Goal: Task Accomplishment & Management: Complete application form

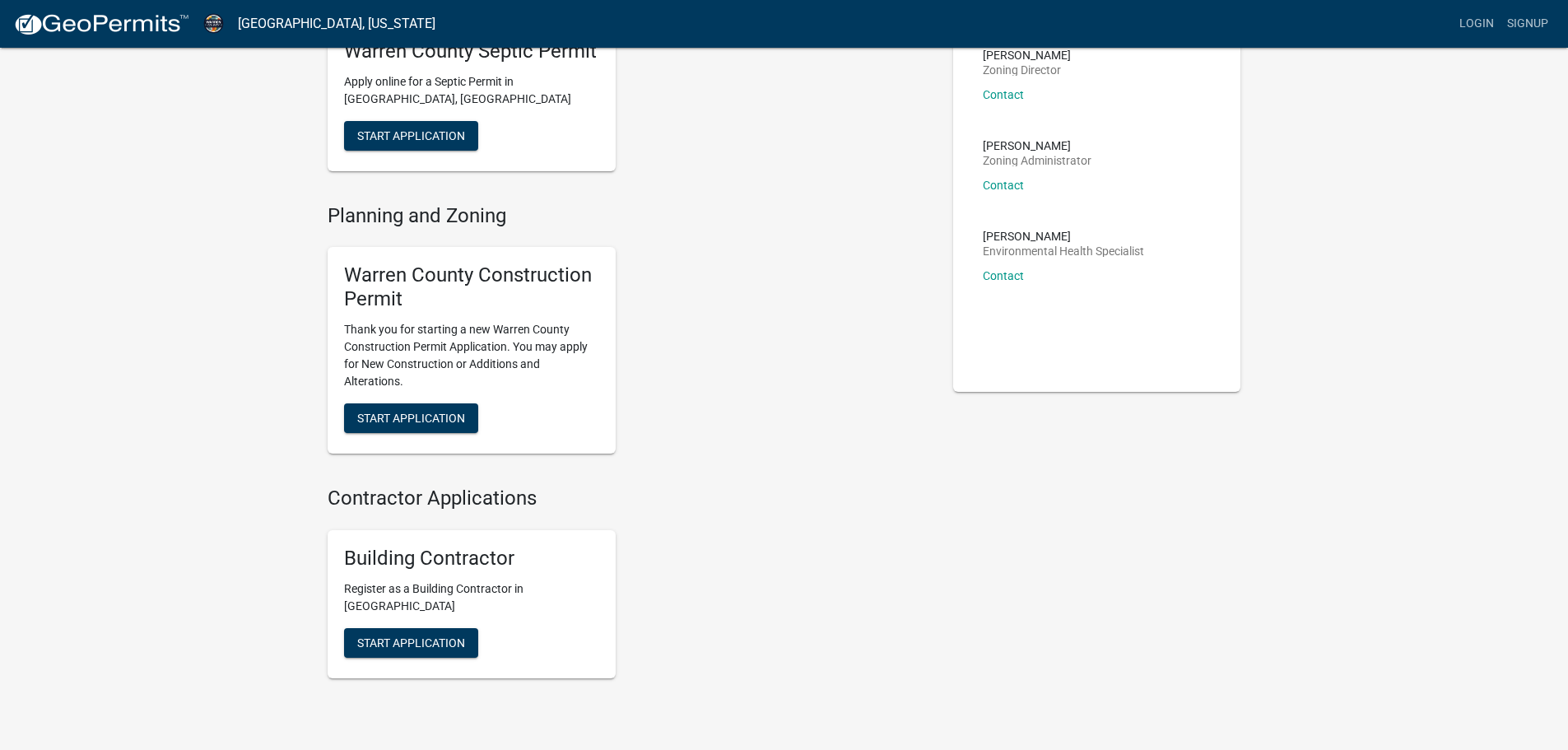
scroll to position [165, 0]
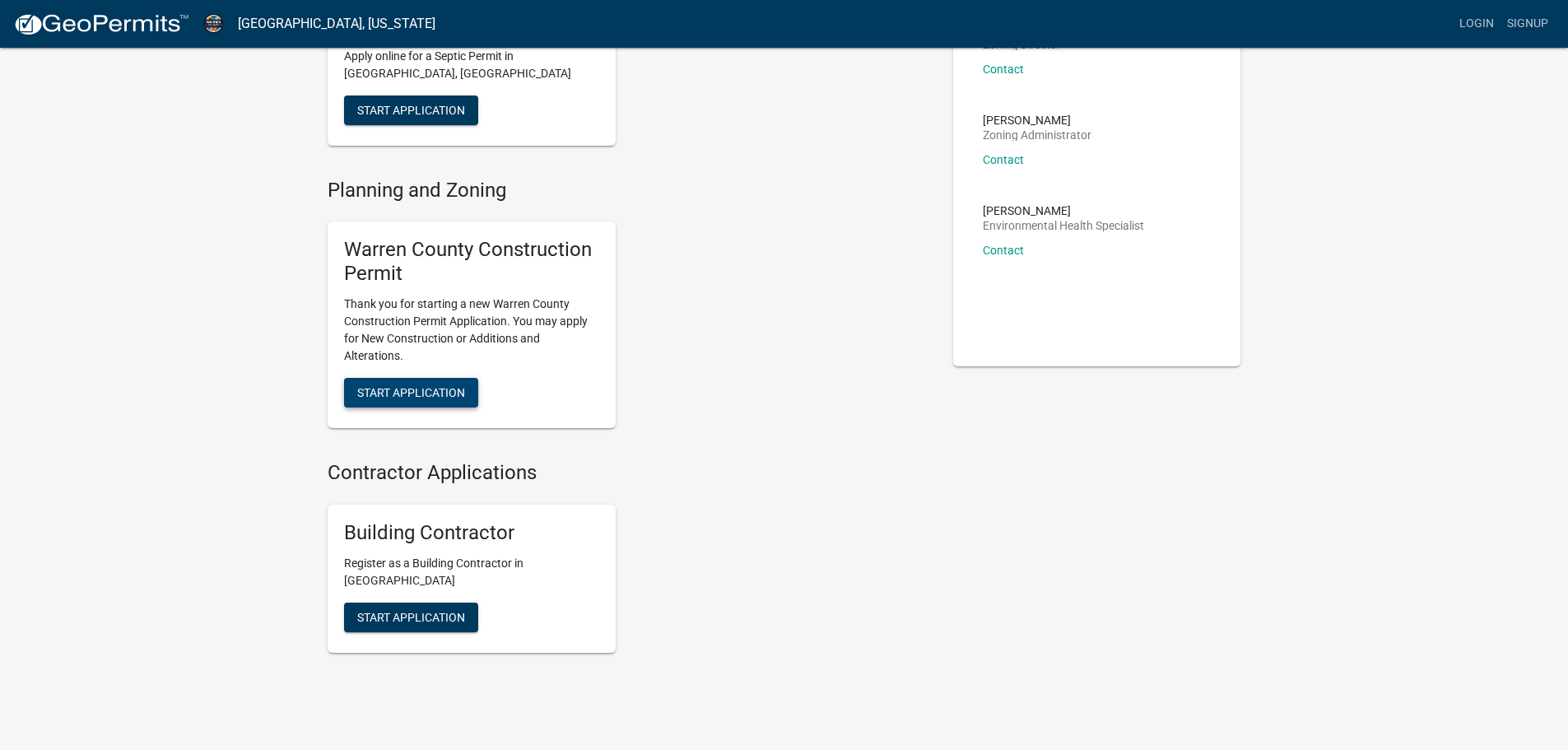
click at [438, 390] on span "Start Application" at bounding box center [412, 392] width 108 height 13
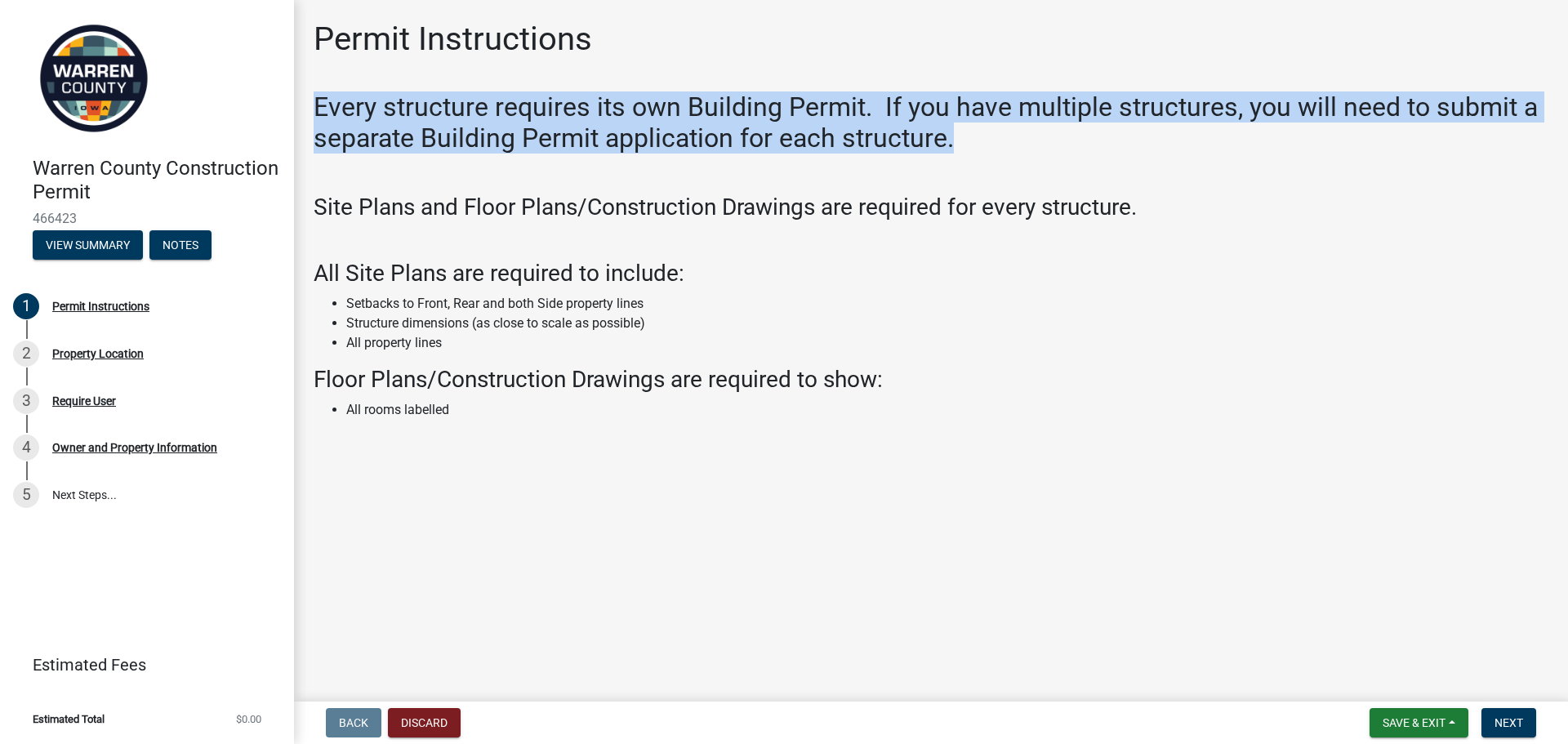
drag, startPoint x: 958, startPoint y: 136, endPoint x: 317, endPoint y: 110, distance: 641.5
click at [317, 110] on h2 "Every structure requires its own Building Permit. If you have multiple structur…" at bounding box center [930, 123] width 1235 height 63
click at [317, 111] on h2 "Every structure requires its own Building Permit. If you have multiple structur…" at bounding box center [930, 123] width 1235 height 63
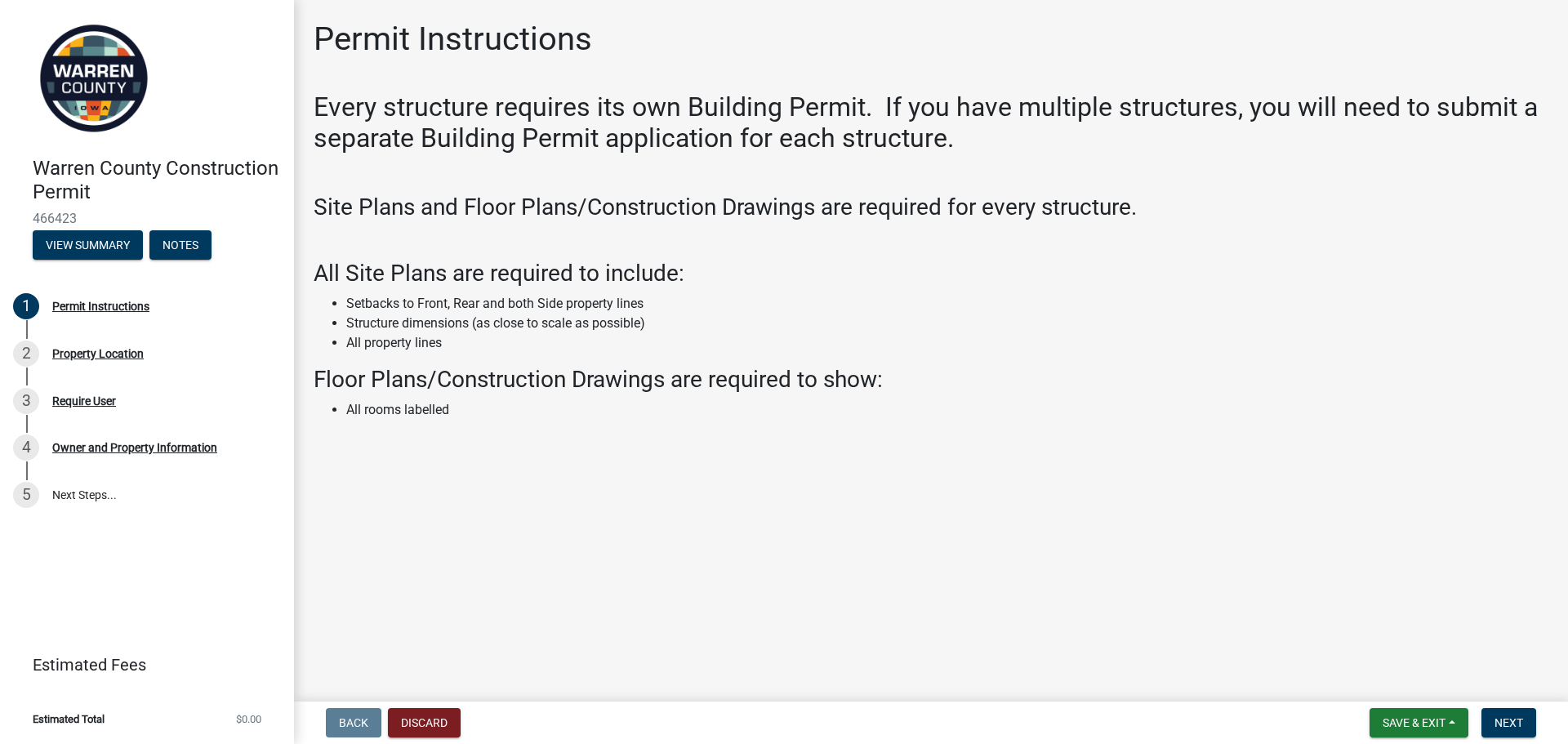
click at [820, 213] on h3 "Site Plans and Floor Plans/Construction Drawings are required for every structu…" at bounding box center [930, 208] width 1235 height 28
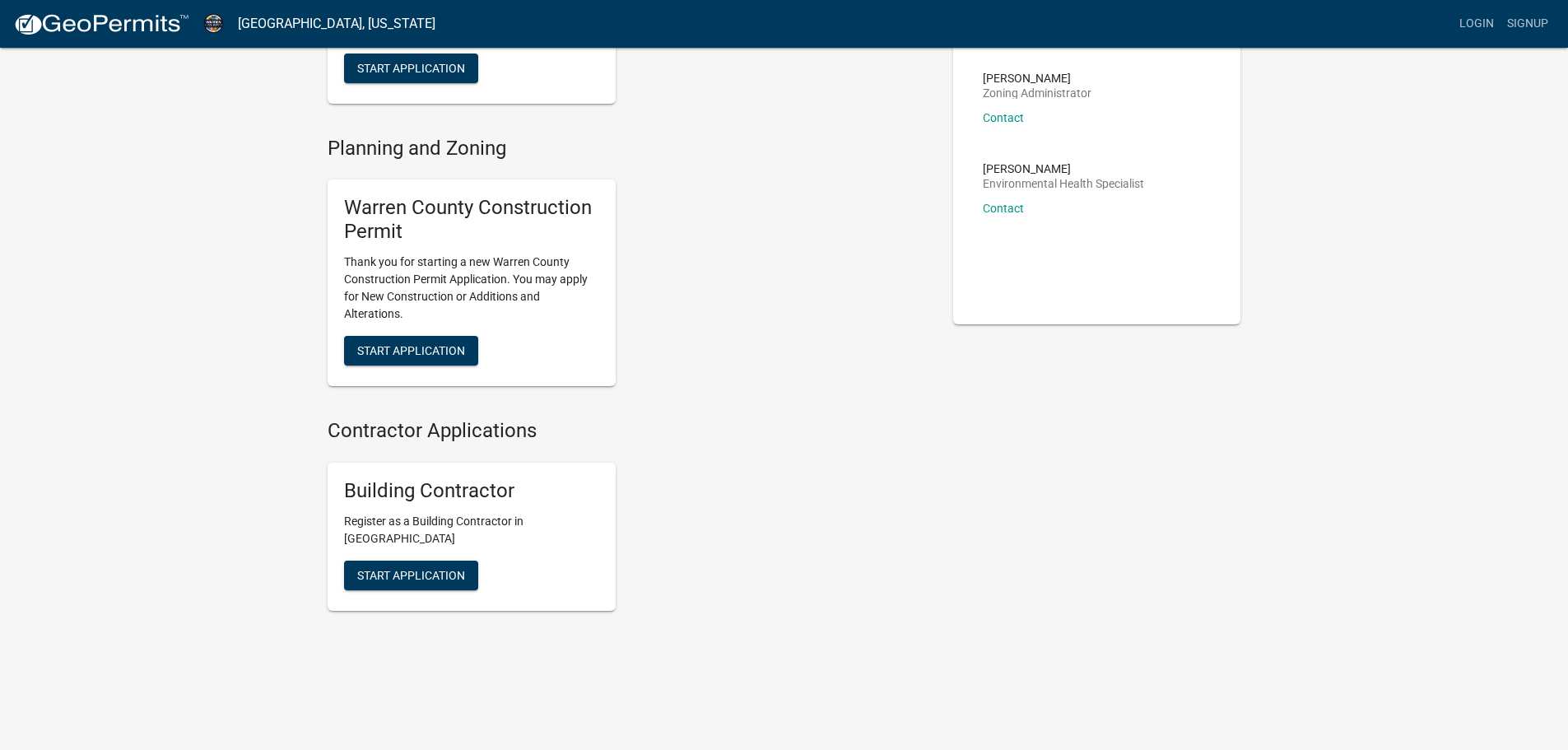
scroll to position [209, 0]
